Goal: Find specific page/section: Find specific page/section

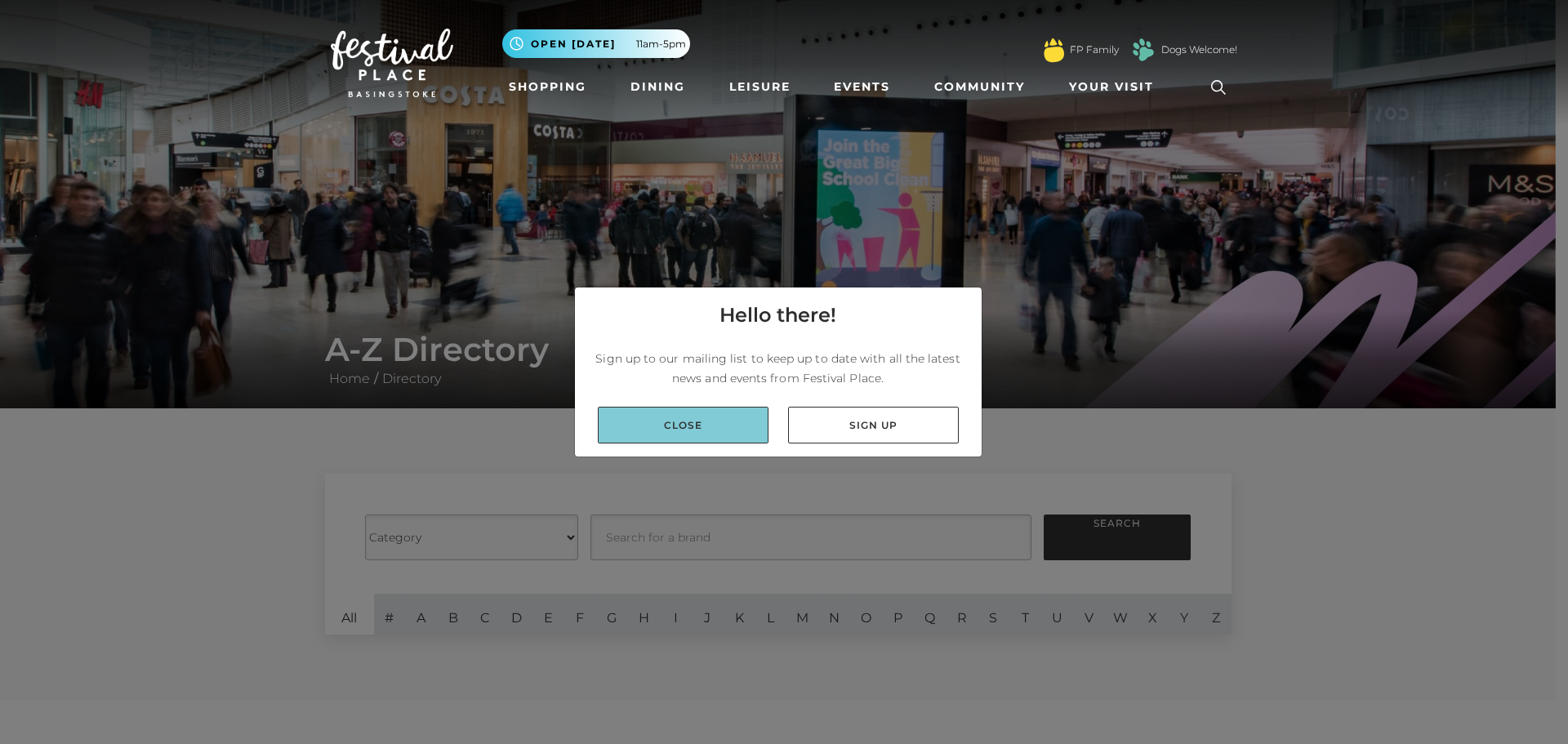
click at [662, 421] on link "Close" at bounding box center [683, 425] width 171 height 37
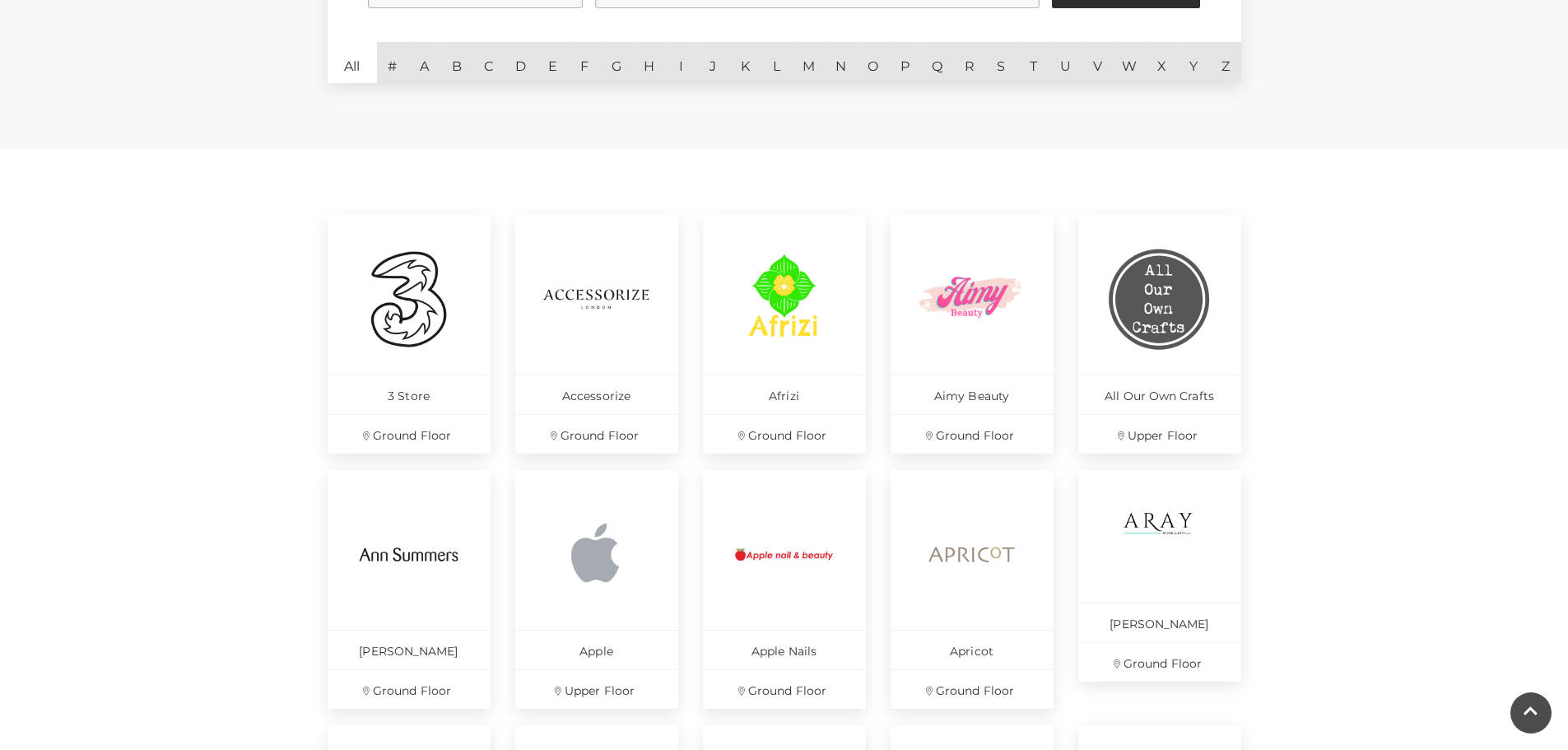
scroll to position [576, 0]
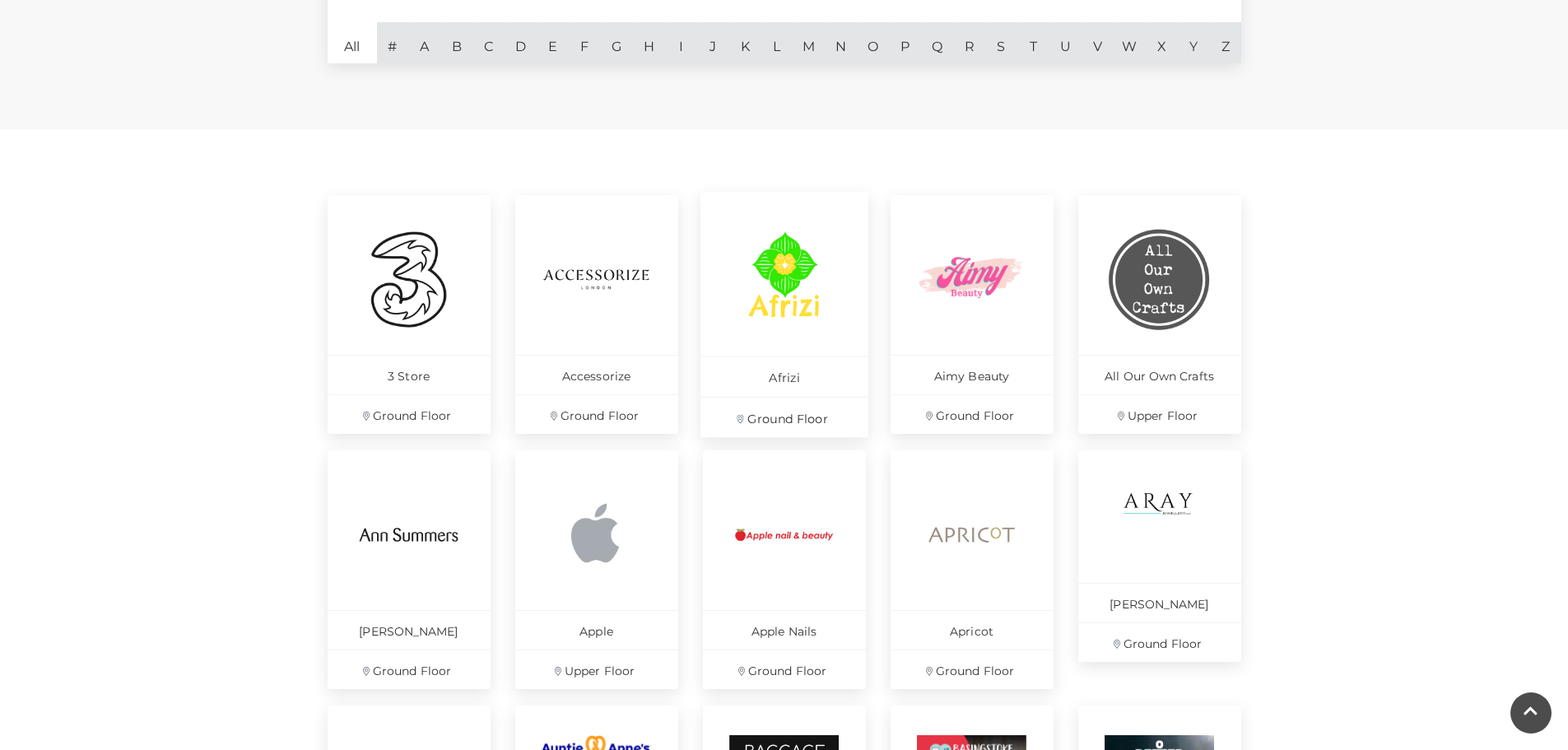
click at [782, 317] on img at bounding box center [784, 278] width 113 height 113
click at [948, 307] on img at bounding box center [971, 278] width 113 height 113
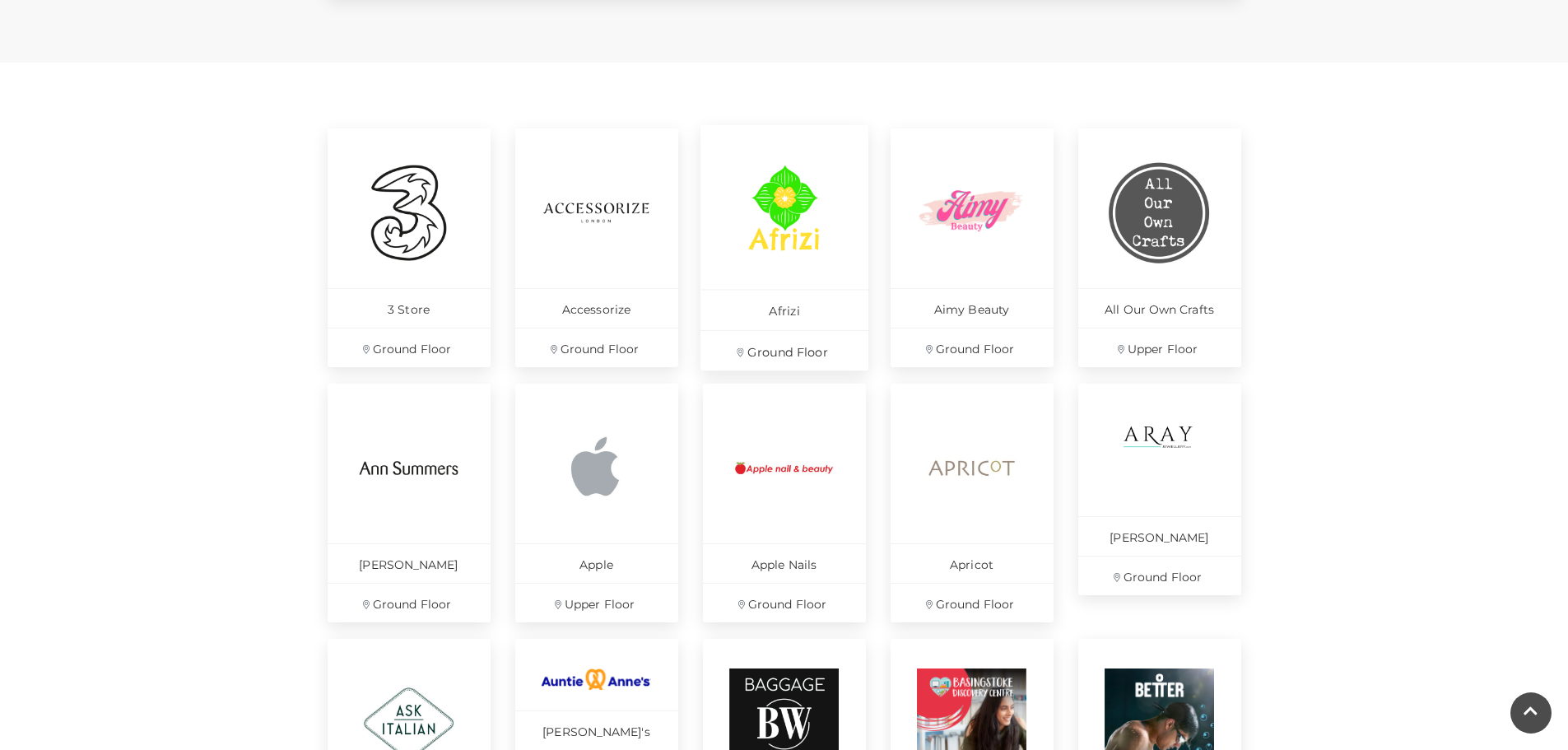
scroll to position [329, 0]
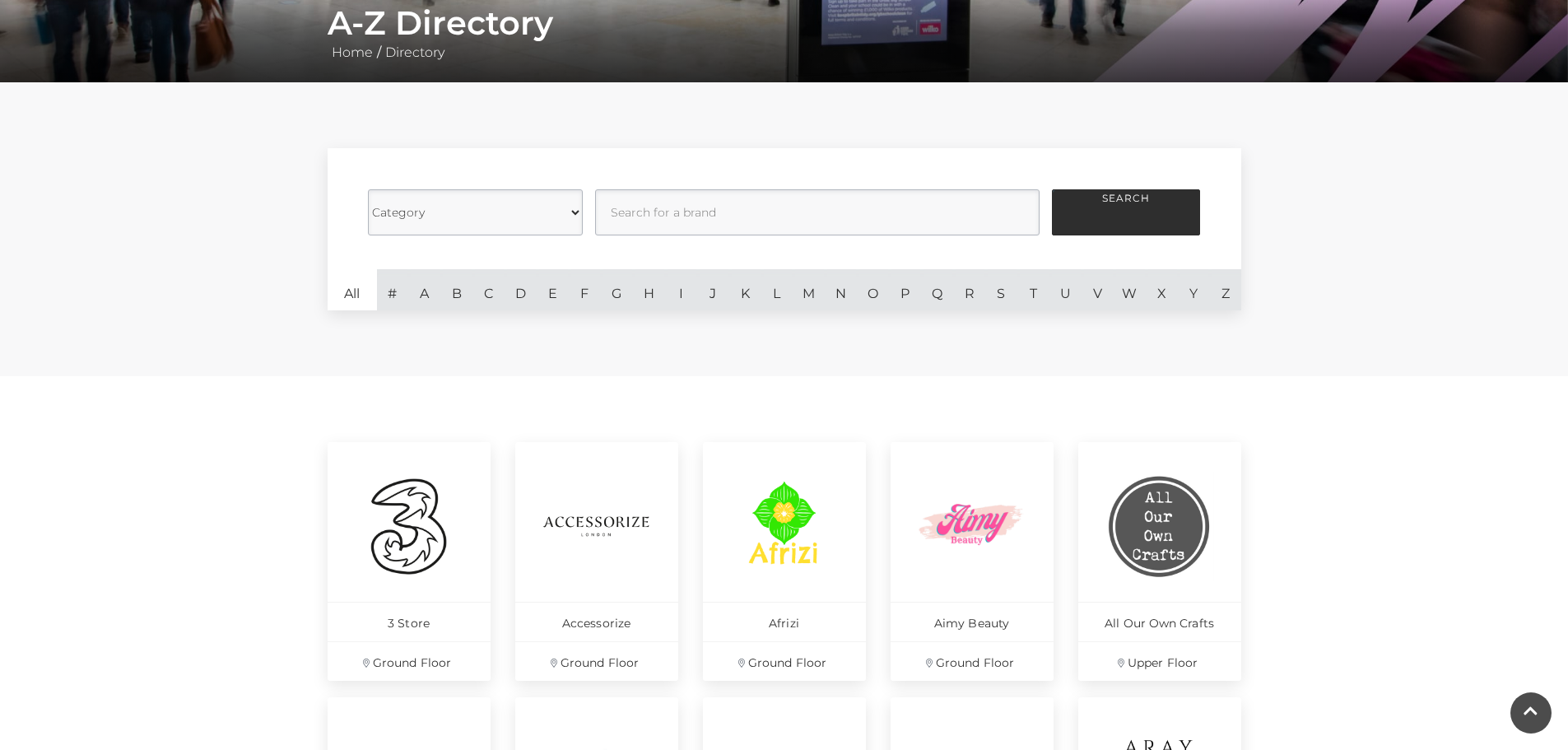
click at [577, 209] on select "Category Cafes Restaurants Fashion Services Technology Homeware Gifts, Statione…" at bounding box center [475, 212] width 215 height 46
click at [368, 190] on select "Category Cafes Restaurants Fashion Services Technology Homeware Gifts, Statione…" at bounding box center [475, 212] width 215 height 46
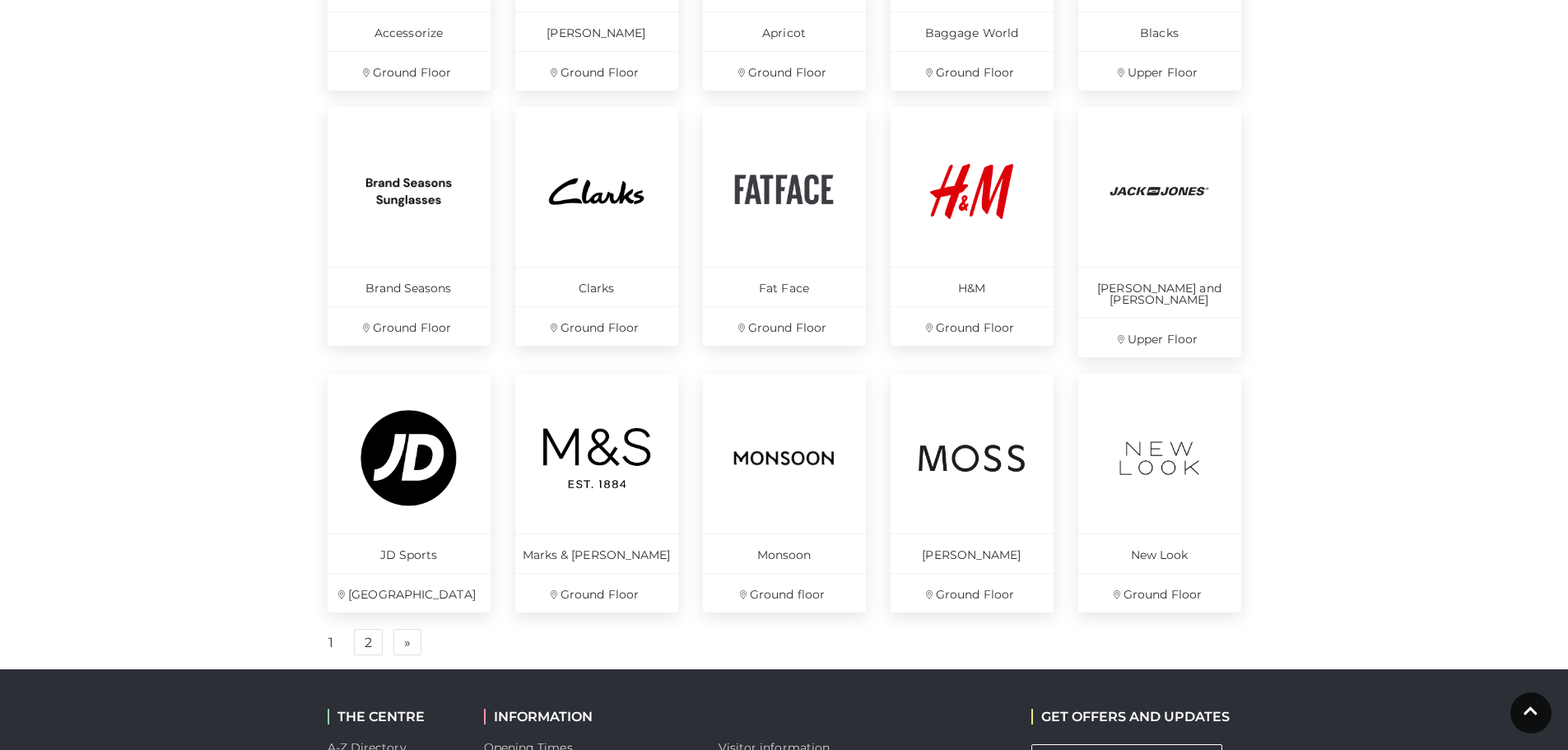
scroll to position [988, 0]
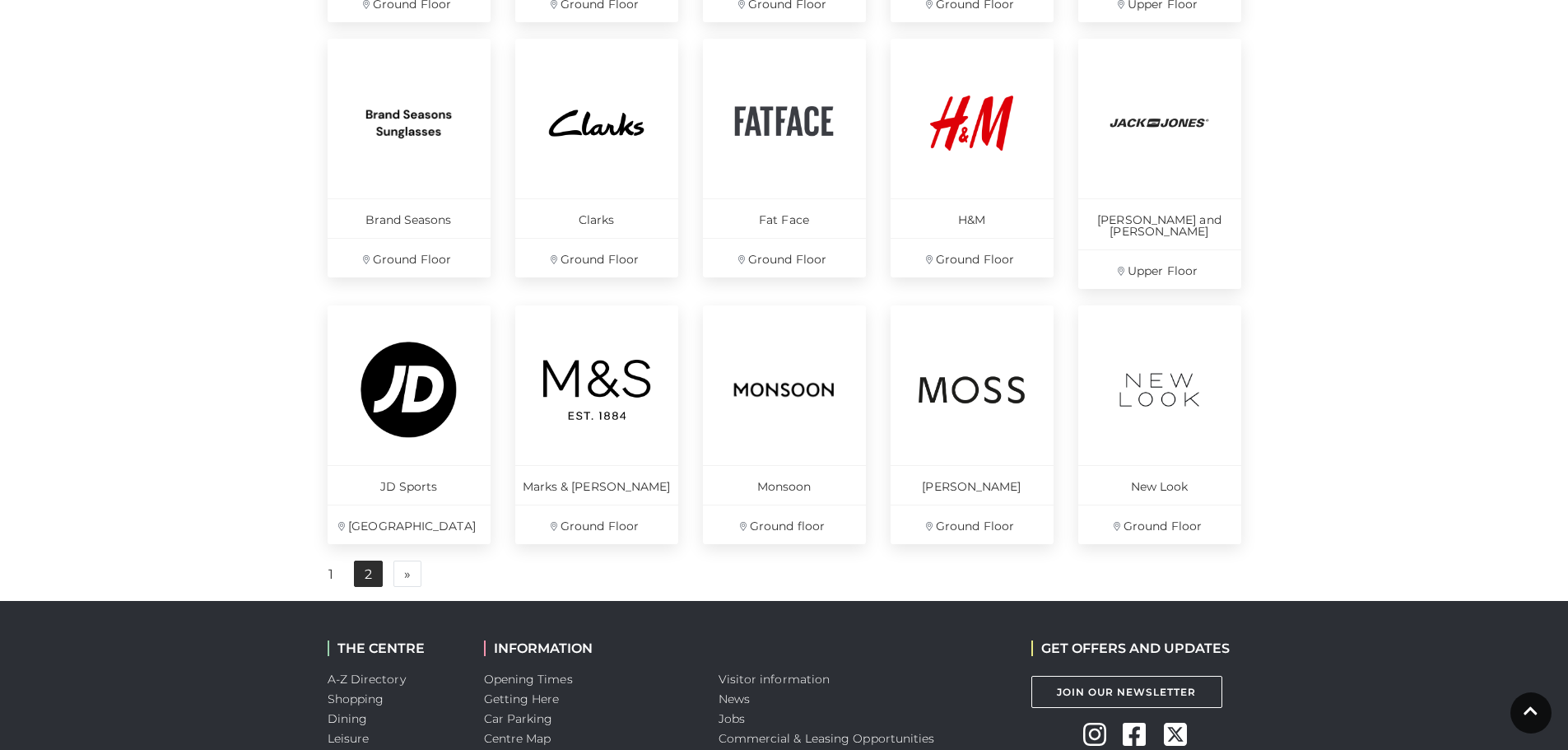
click at [375, 563] on link "2" at bounding box center [368, 573] width 29 height 27
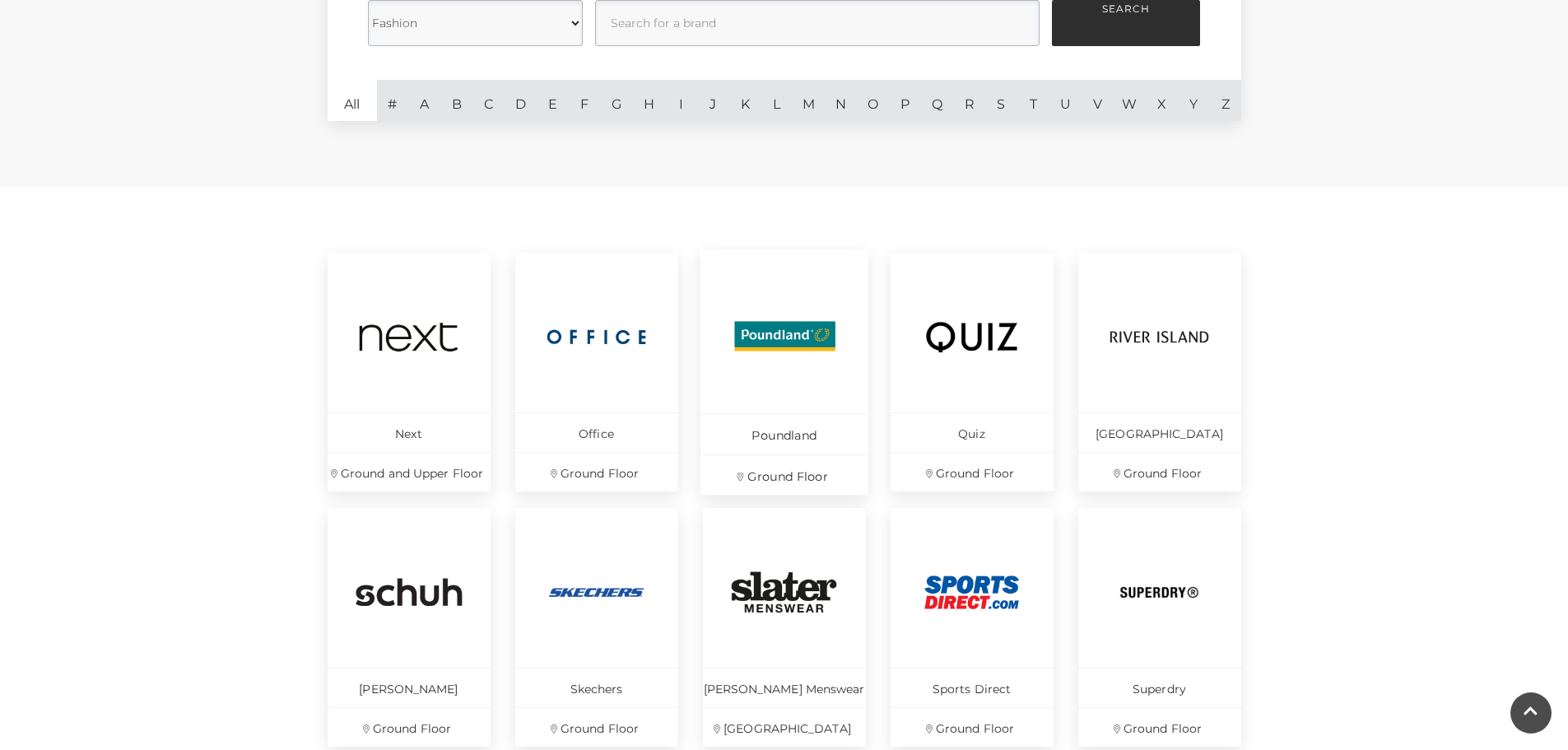
scroll to position [247, 0]
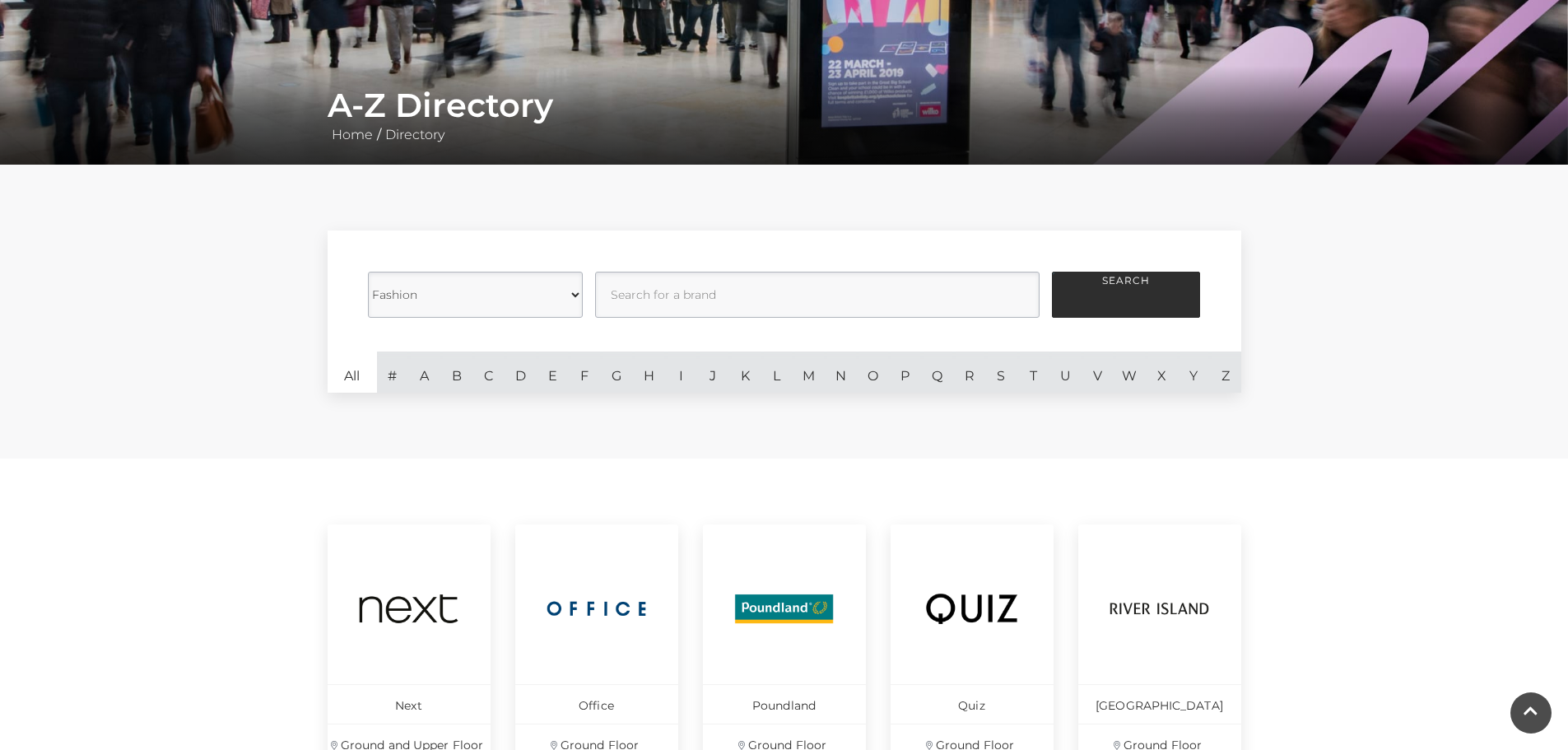
click at [510, 291] on select "Category Cafes Restaurants Fashion Services Technology Homeware Gifts, Statione…" at bounding box center [475, 294] width 215 height 46
select select "21061"
click at [368, 271] on select "Category Cafes Restaurants Fashion Services Technology Homeware Gifts, Statione…" at bounding box center [475, 294] width 215 height 46
